Goal: Navigation & Orientation: Find specific page/section

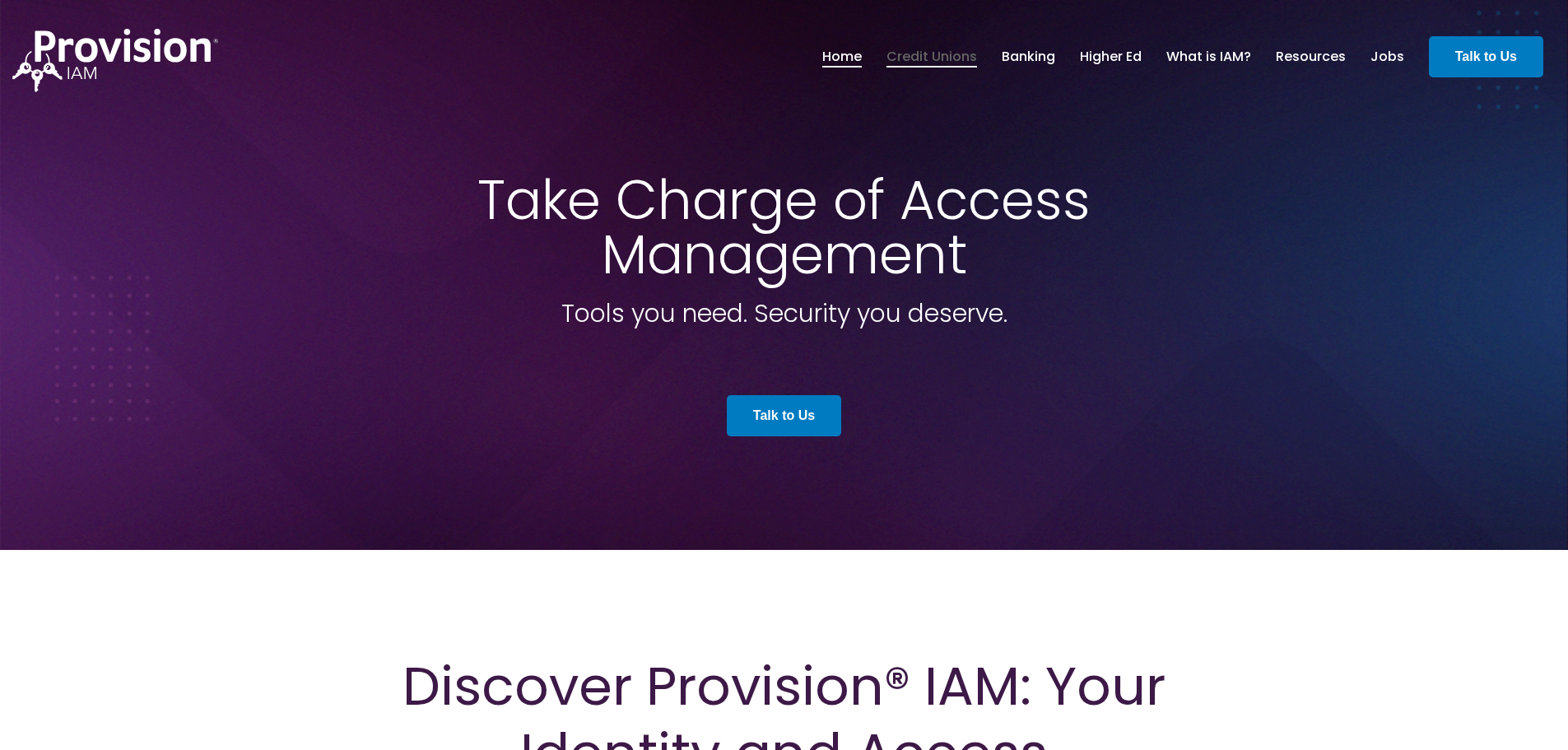
click at [948, 64] on link "Credit Unions" at bounding box center [931, 56] width 91 height 28
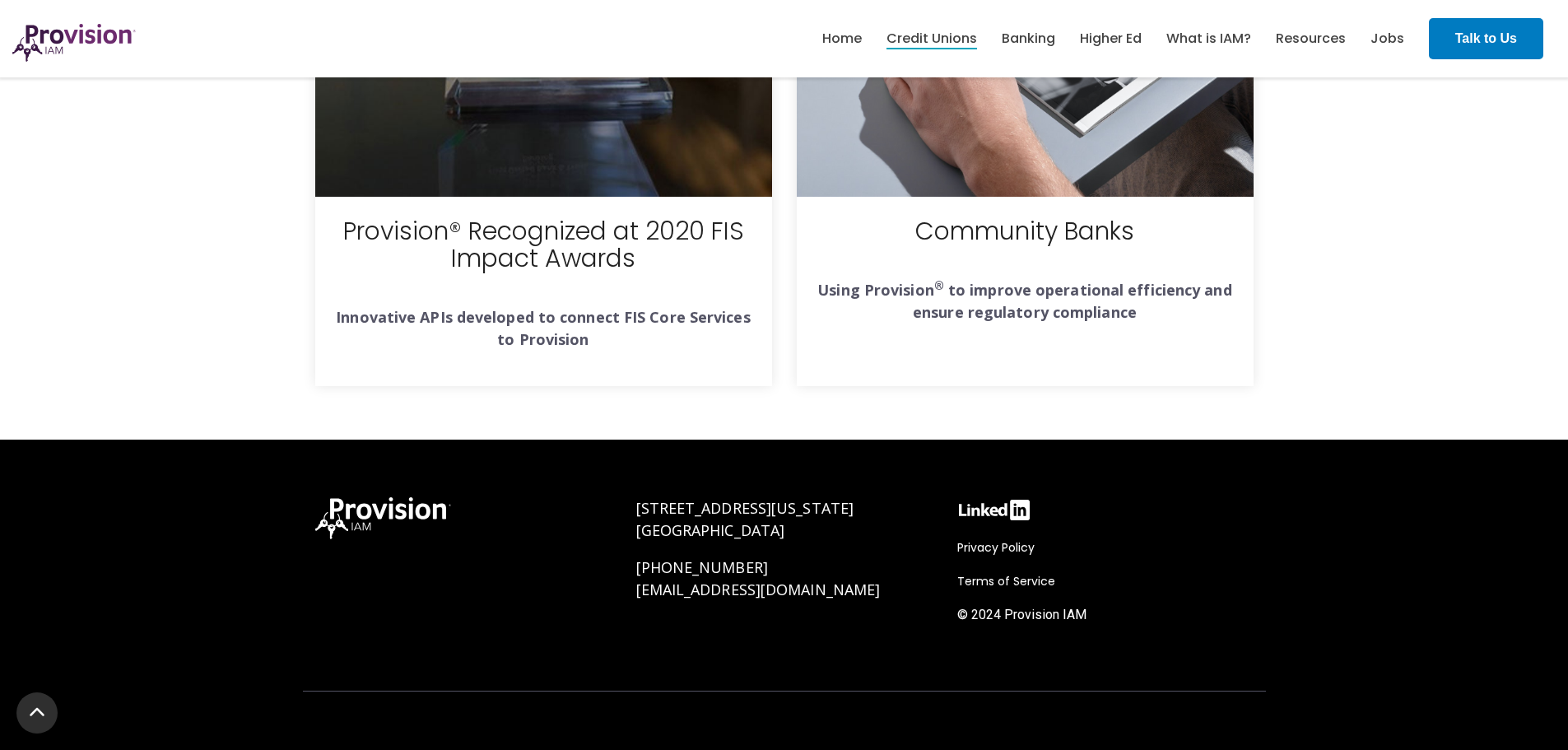
scroll to position [5351, 0]
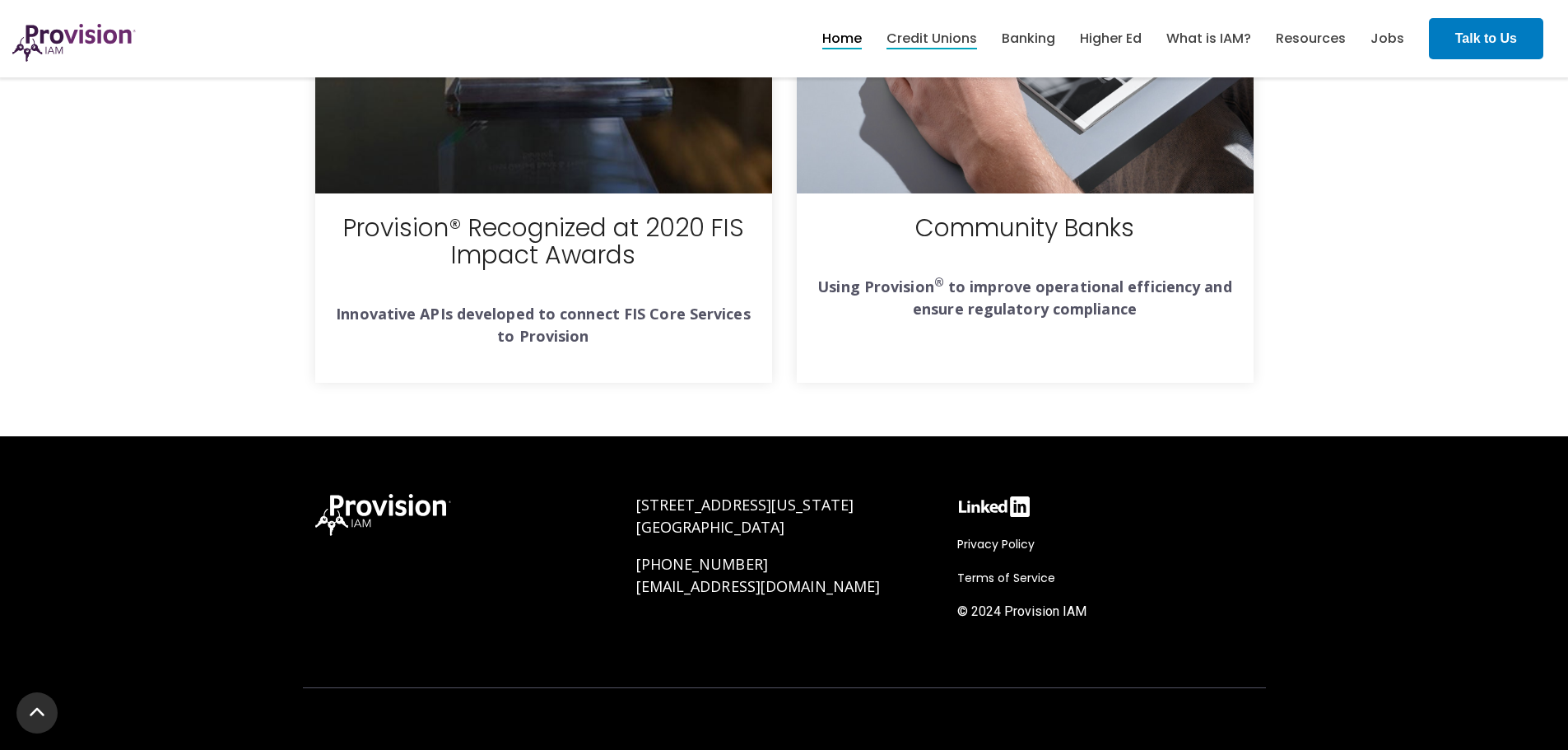
click at [836, 45] on link "Home" at bounding box center [841, 38] width 39 height 28
